Goal: Browse casually

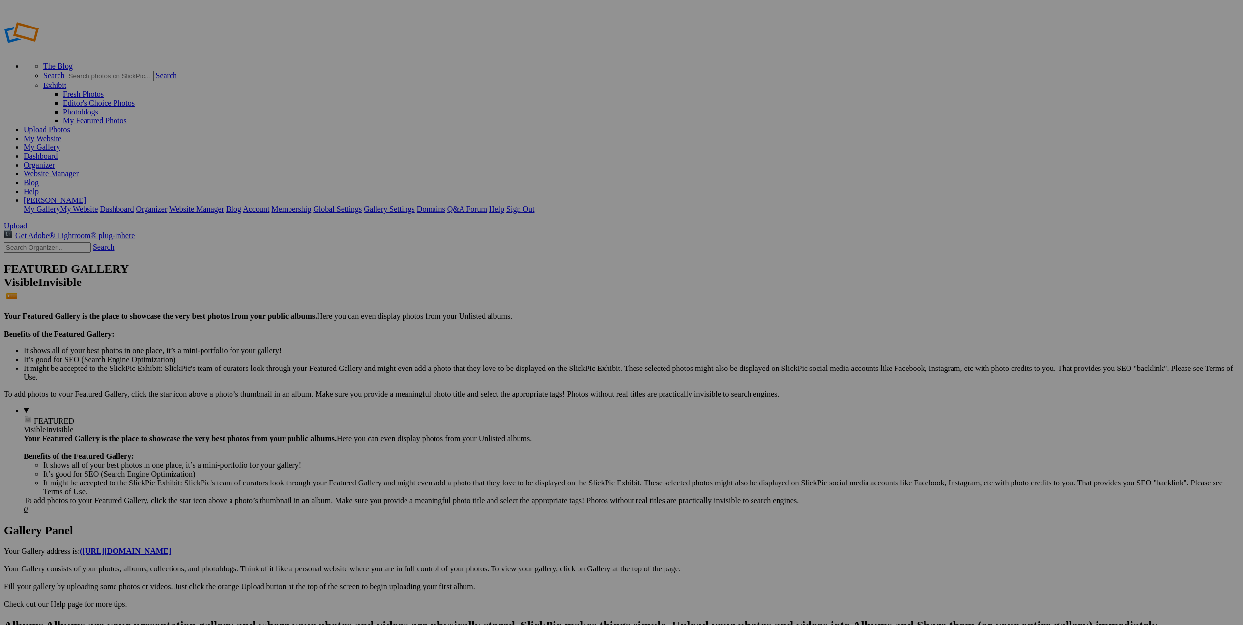
click at [382, 273] on img at bounding box center [361, 273] width 74 height 74
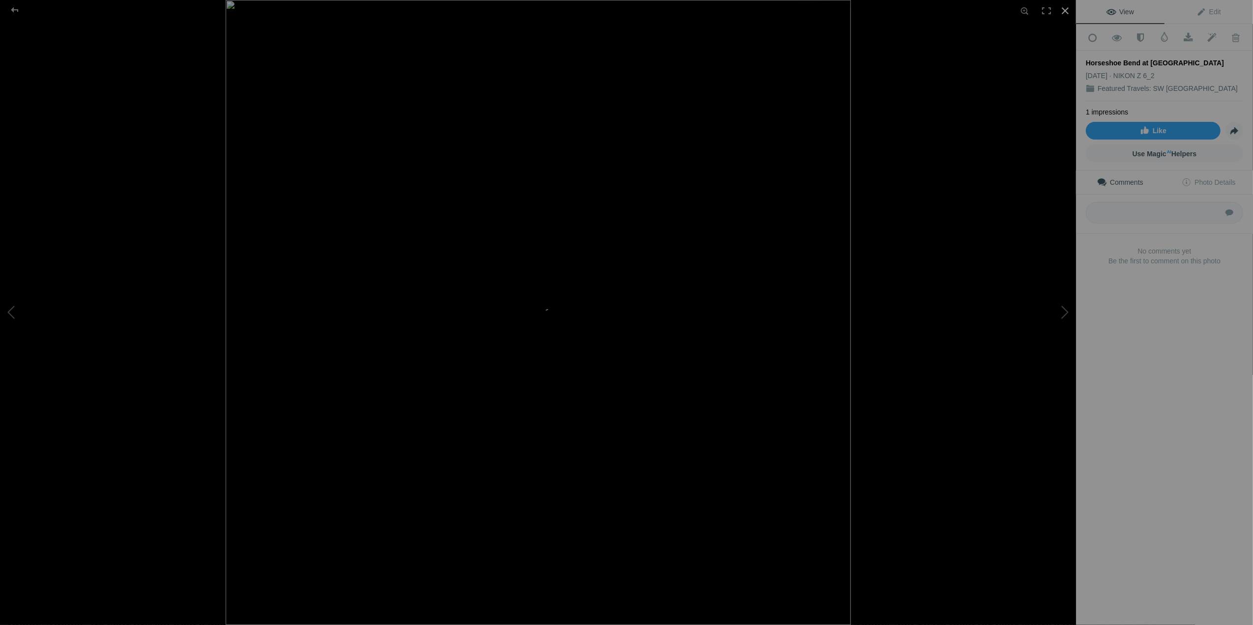
click at [1063, 14] on div at bounding box center [1066, 11] width 22 height 22
